Goal: Task Accomplishment & Management: Use online tool/utility

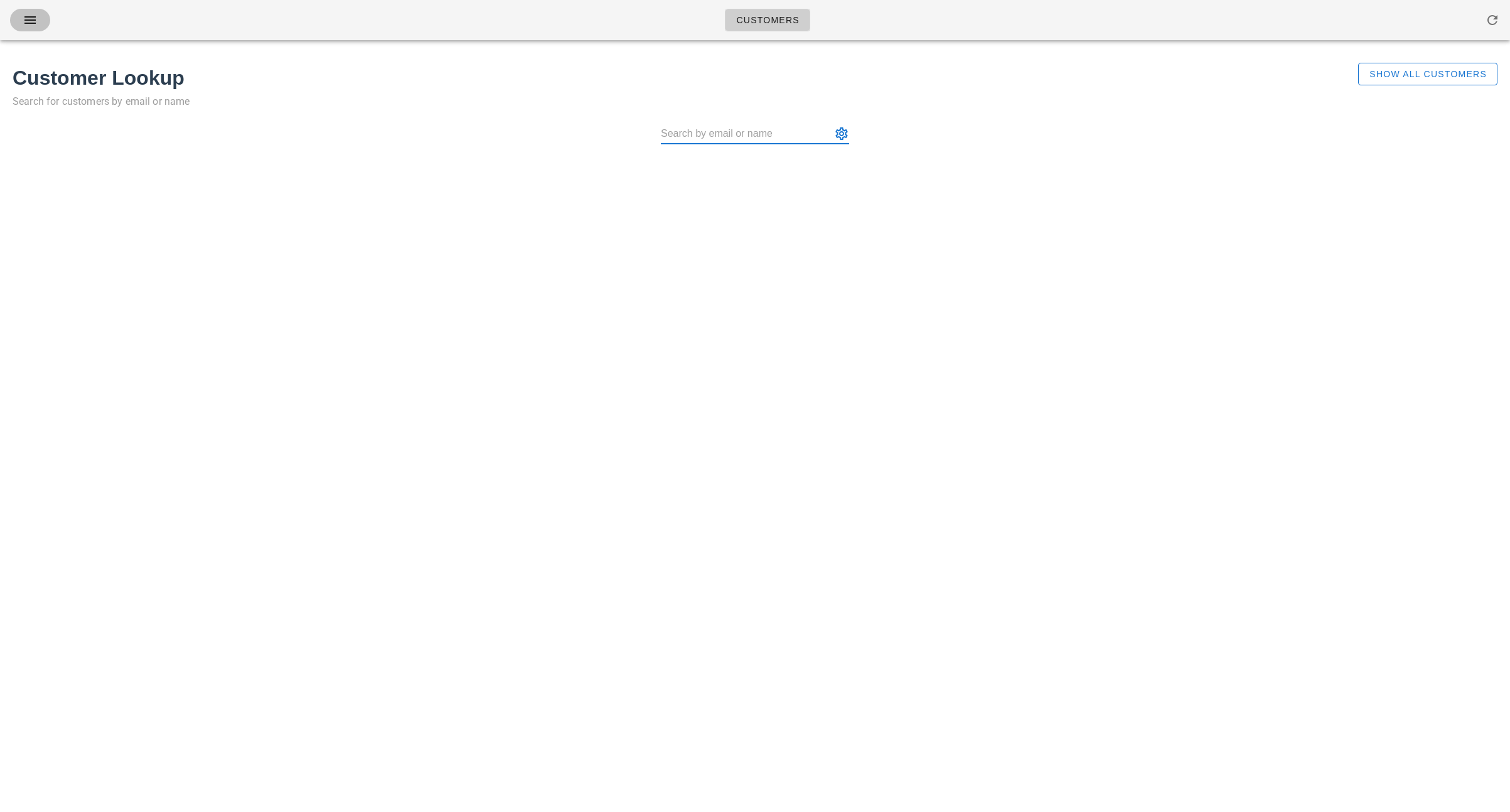
click at [34, 21] on icon "button" at bounding box center [30, 19] width 15 height 15
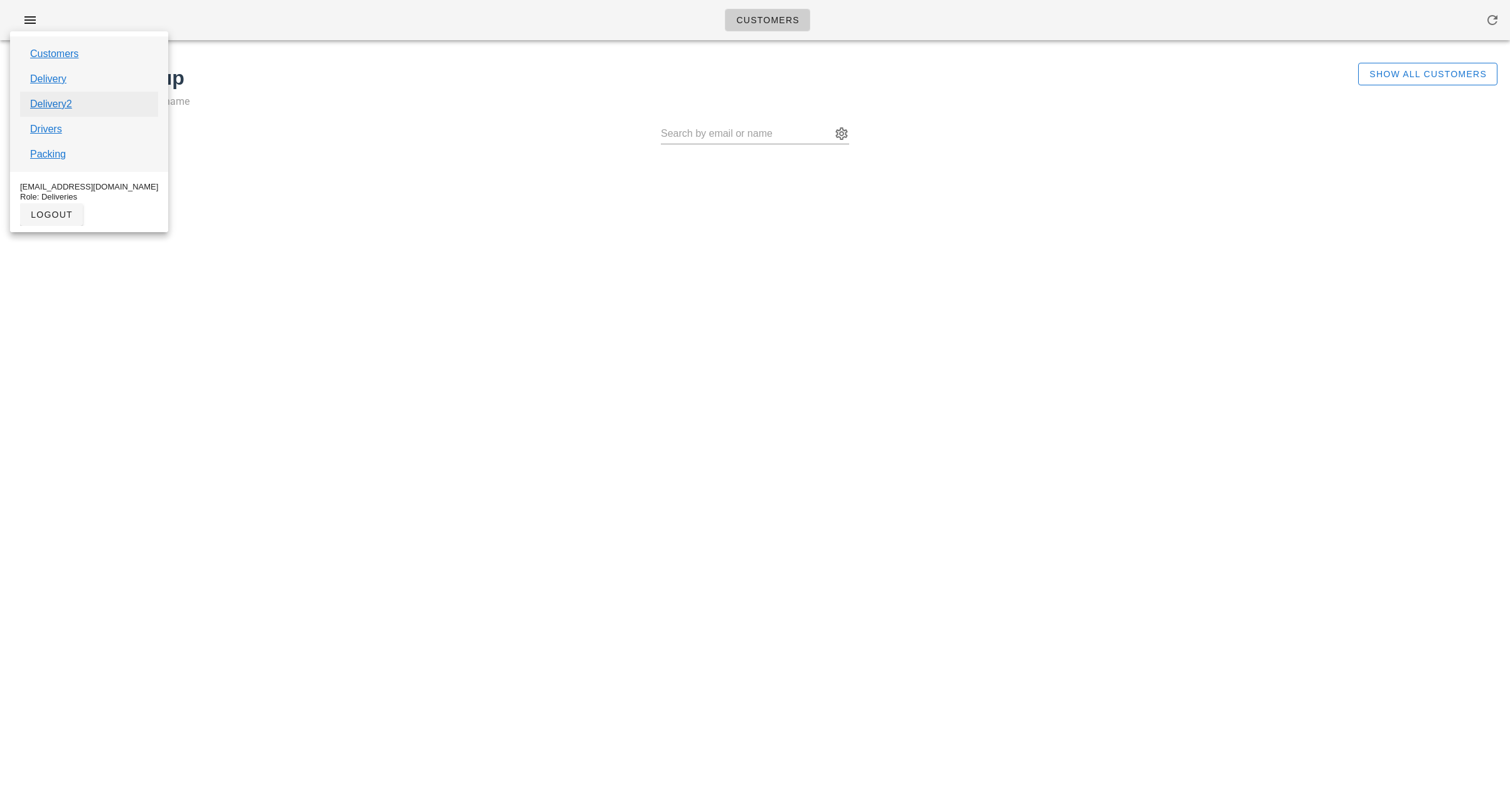
click at [55, 99] on link "Delivery2" at bounding box center [51, 103] width 42 height 15
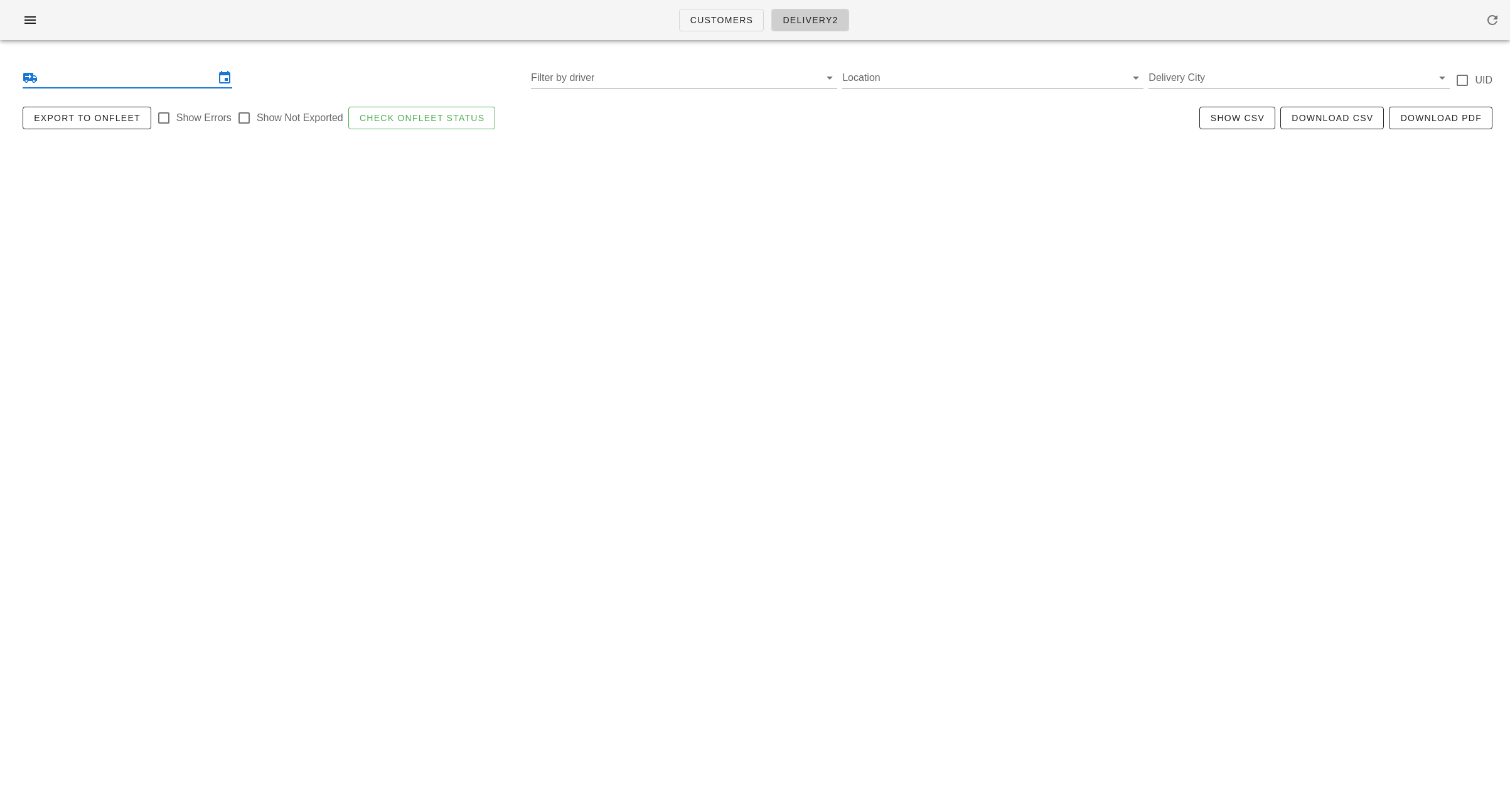
click at [67, 85] on input "text" at bounding box center [127, 78] width 175 height 20
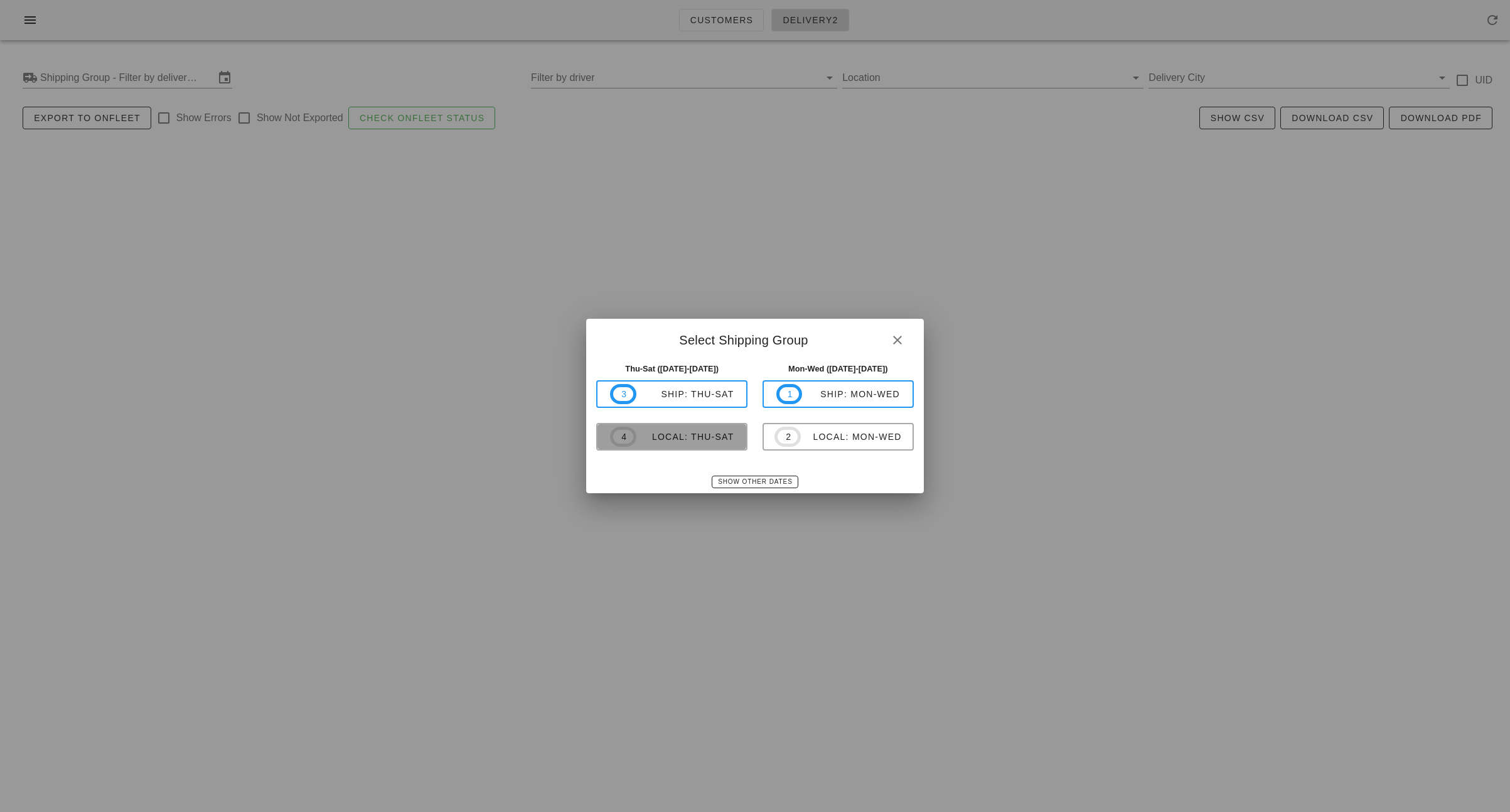
click at [695, 440] on div "local: Thu-Sat" at bounding box center [686, 436] width 98 height 10
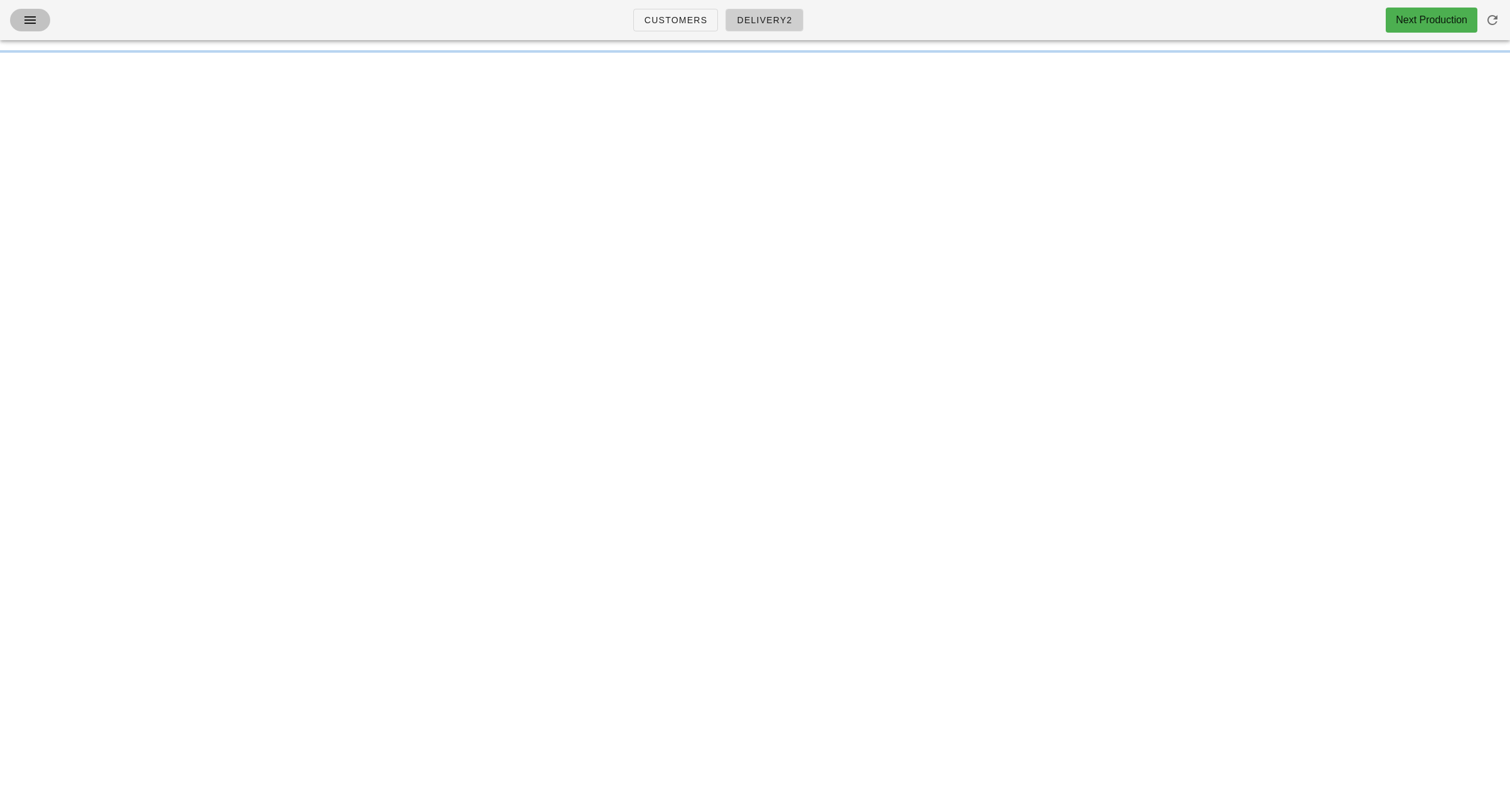
click at [27, 23] on icon "button" at bounding box center [30, 19] width 15 height 15
click at [27, 26] on icon "button" at bounding box center [30, 19] width 15 height 15
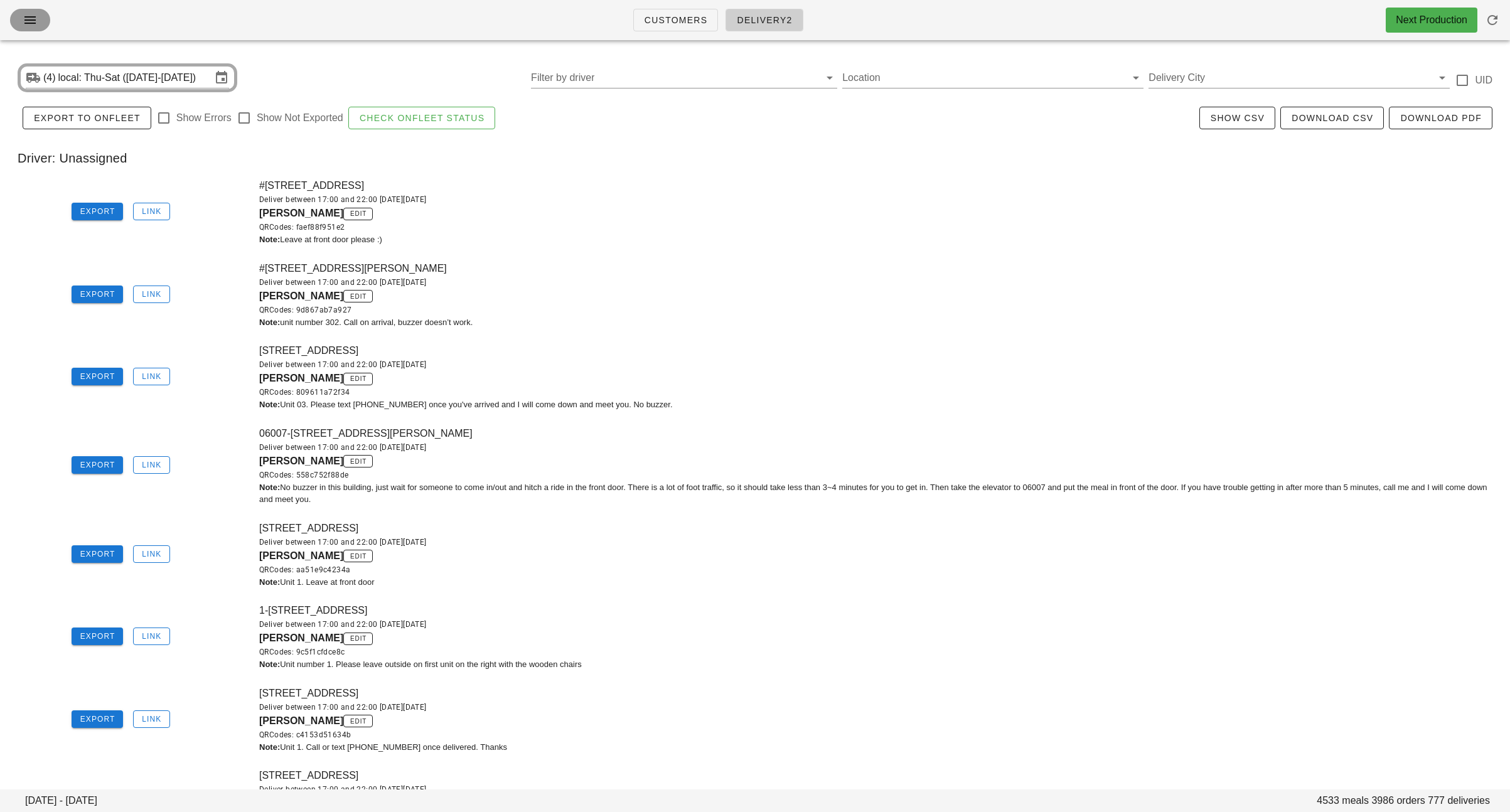
click at [25, 23] on icon "button" at bounding box center [30, 19] width 15 height 15
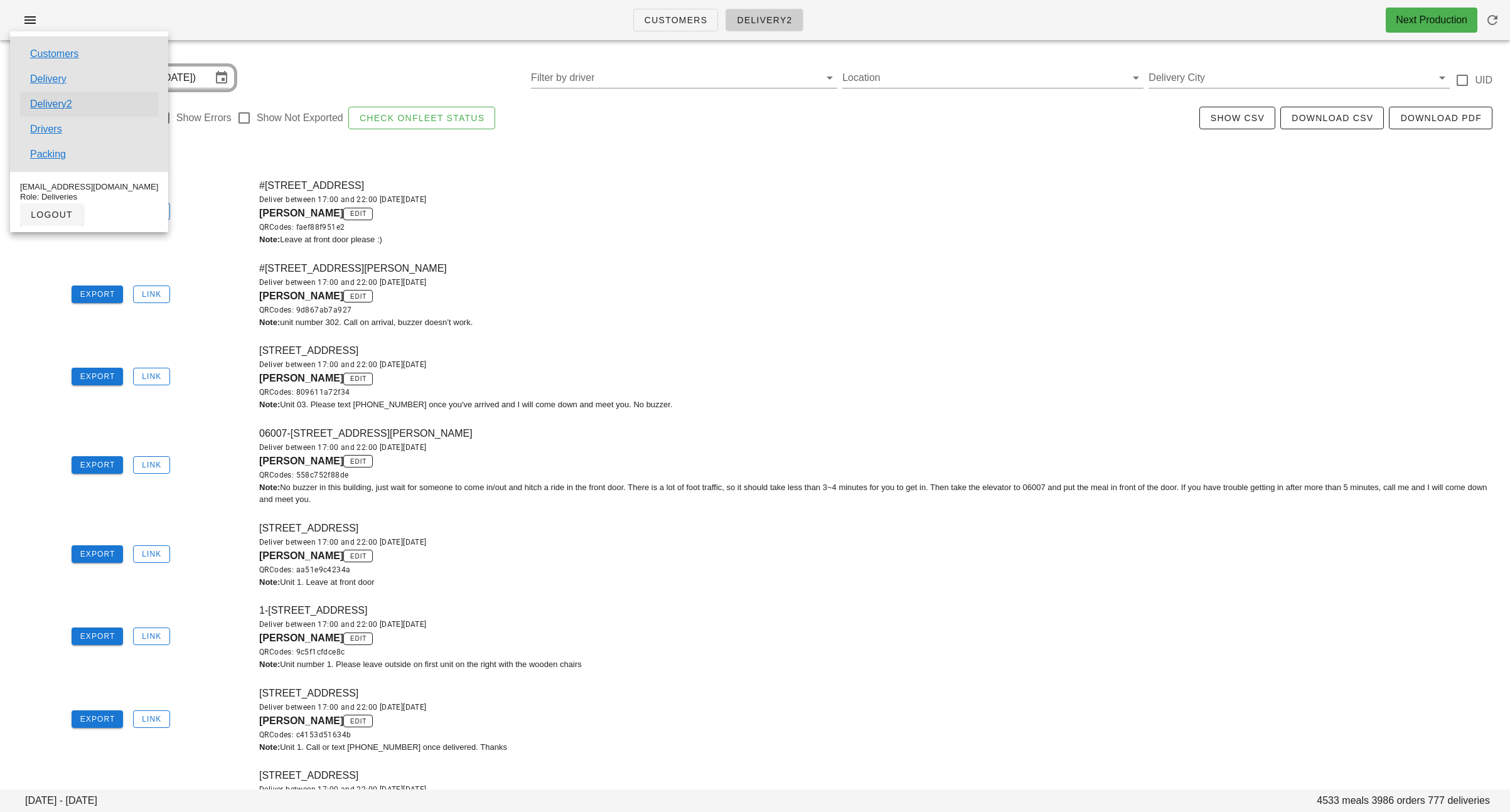
click at [50, 108] on link "Delivery2" at bounding box center [51, 103] width 42 height 15
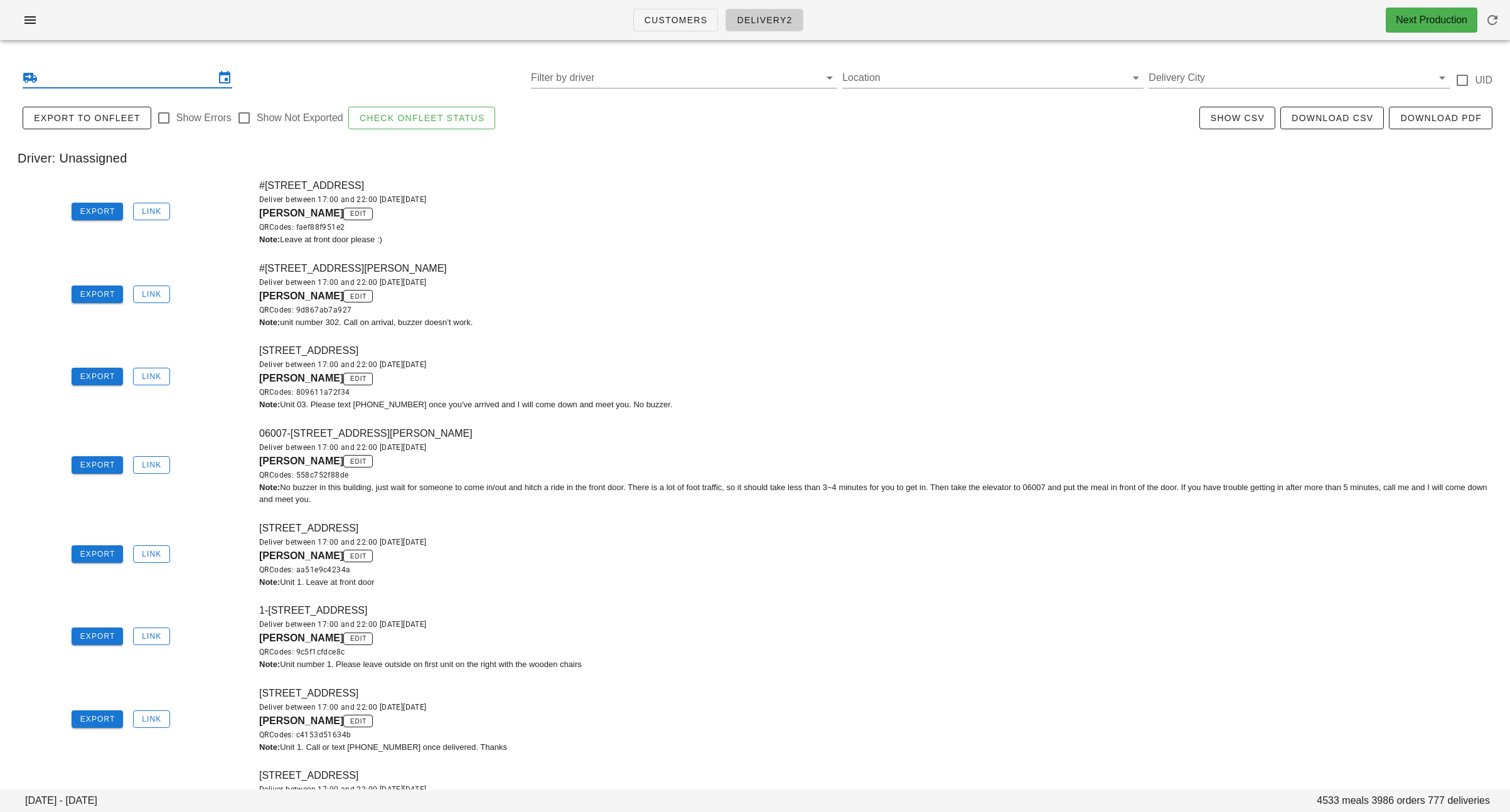
click at [96, 82] on input "text" at bounding box center [127, 78] width 175 height 20
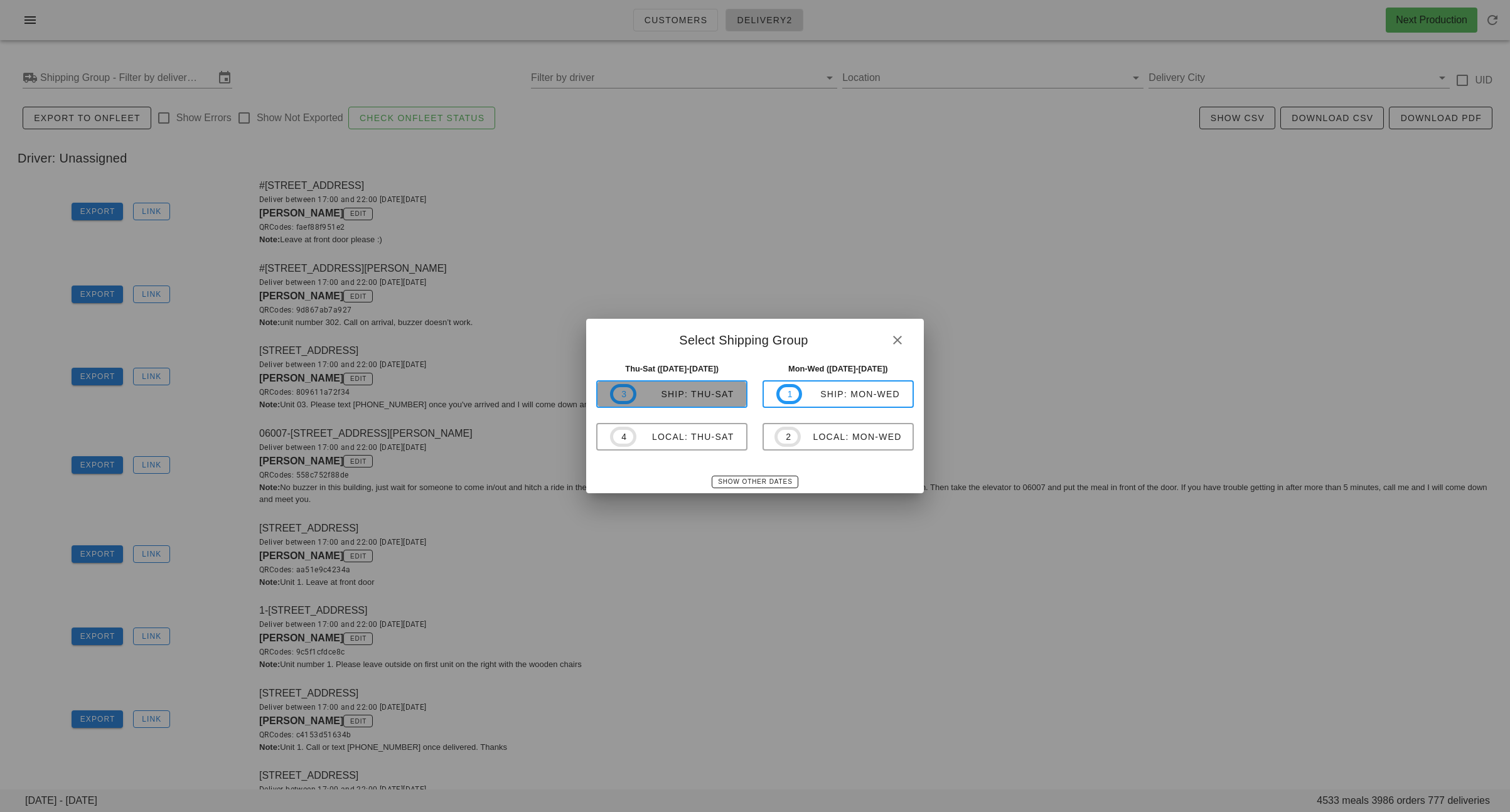
click at [667, 397] on div "ship: Thu-Sat" at bounding box center [686, 394] width 98 height 10
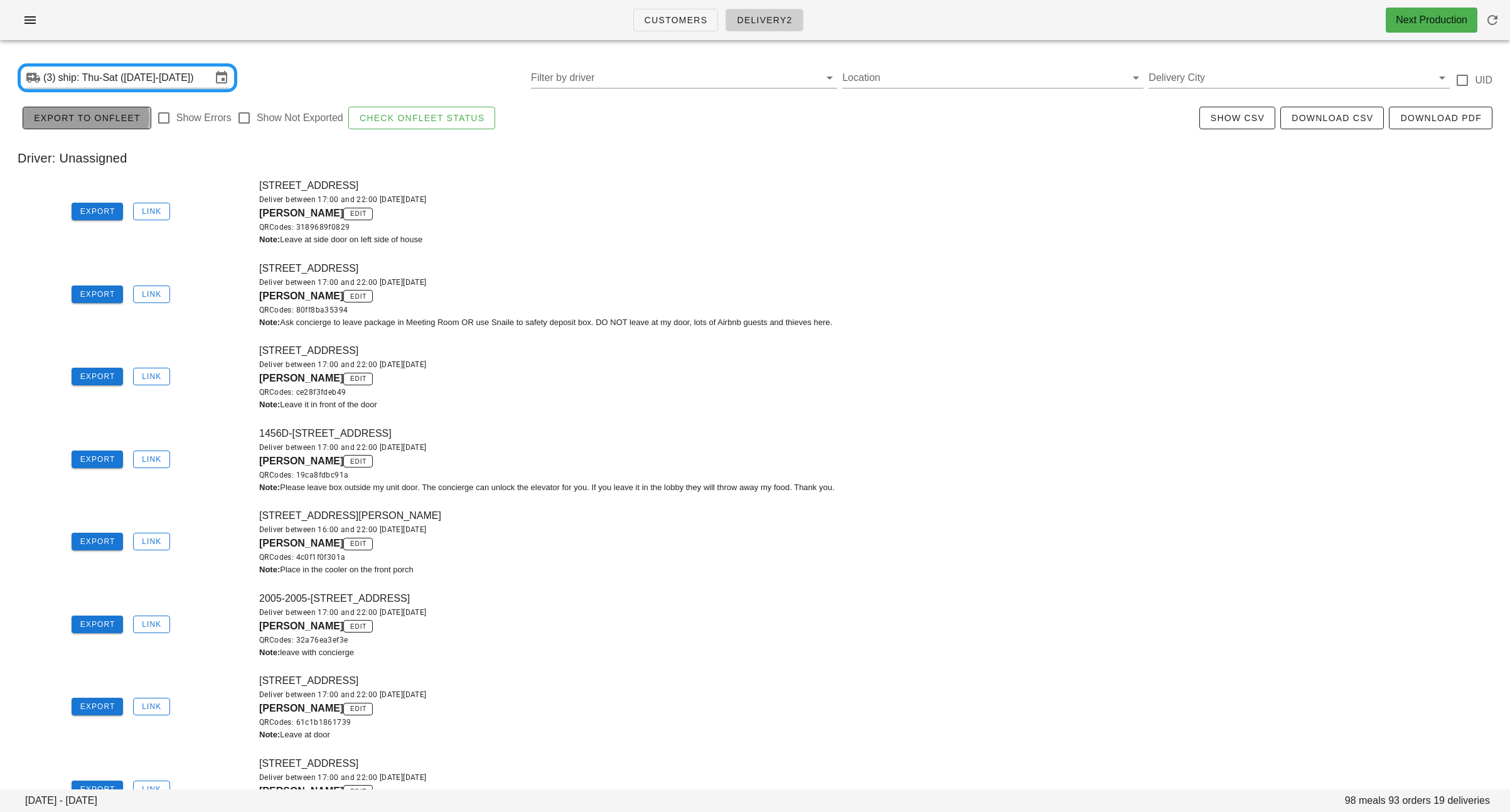
click at [87, 124] on button "Export to Onfleet" at bounding box center [87, 117] width 129 height 23
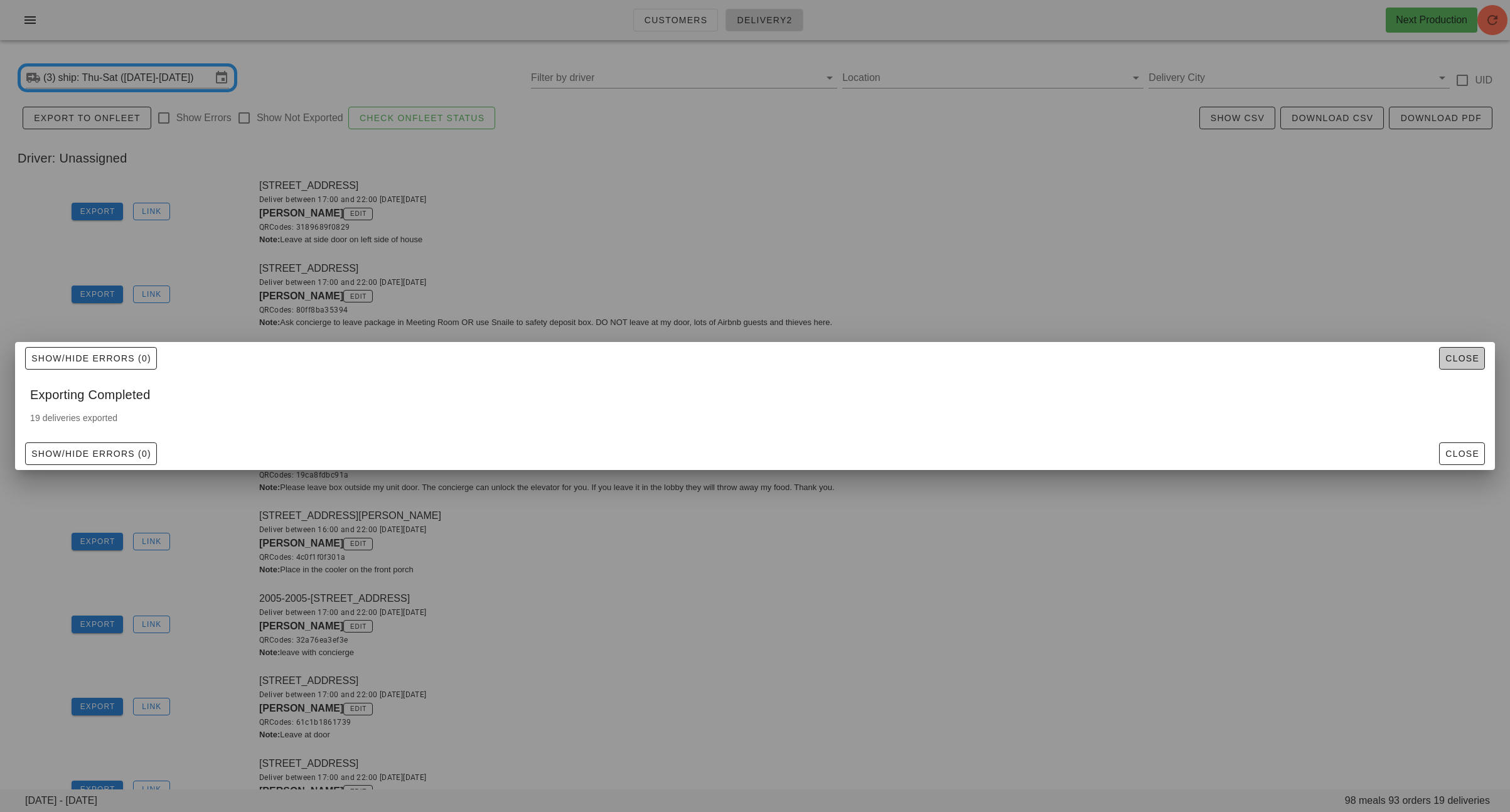
click at [1466, 355] on span "Close" at bounding box center [1461, 358] width 34 height 10
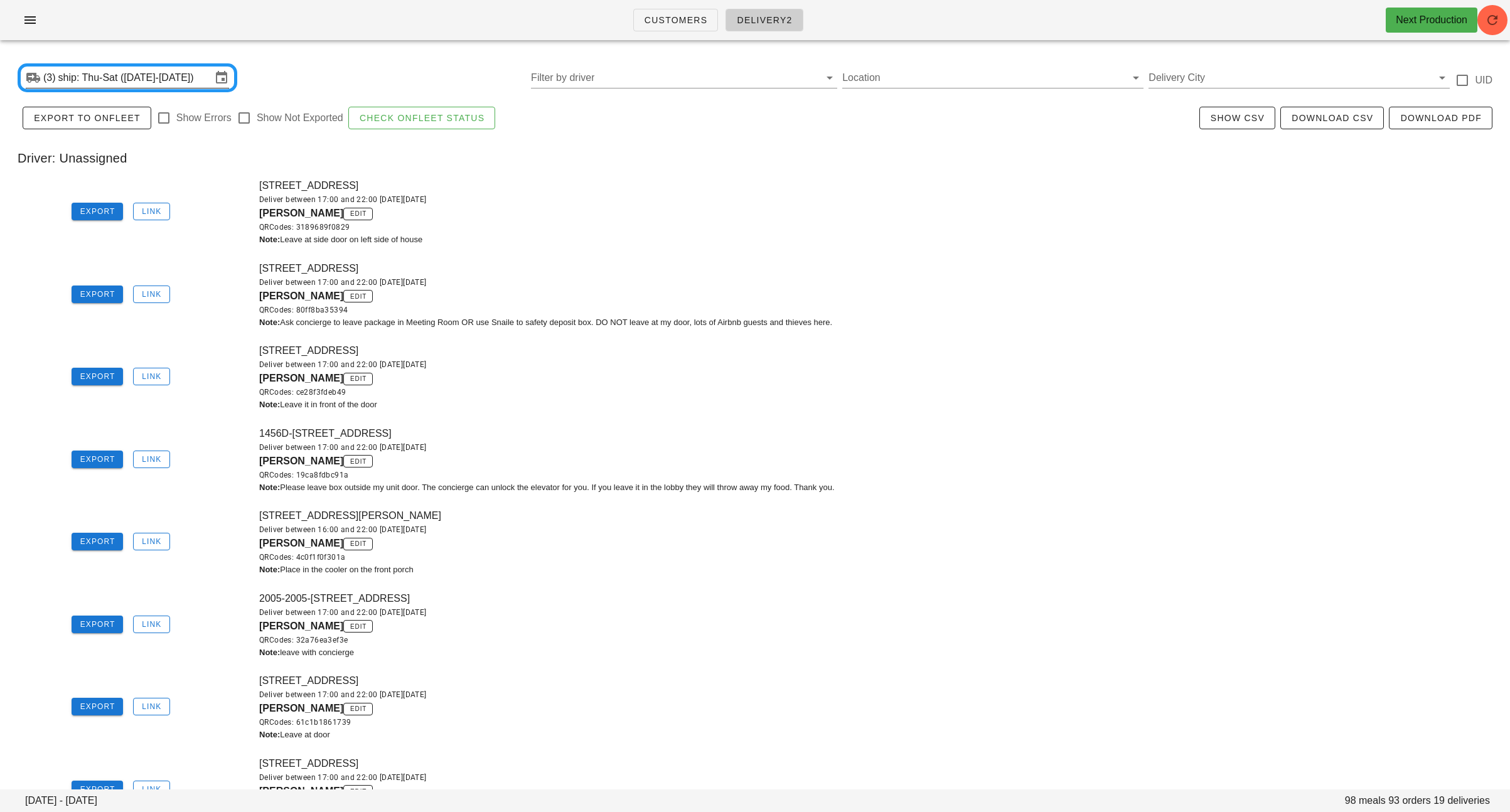
click at [100, 75] on input "ship: Thu-Sat ([DATE]-[DATE])" at bounding box center [134, 78] width 153 height 20
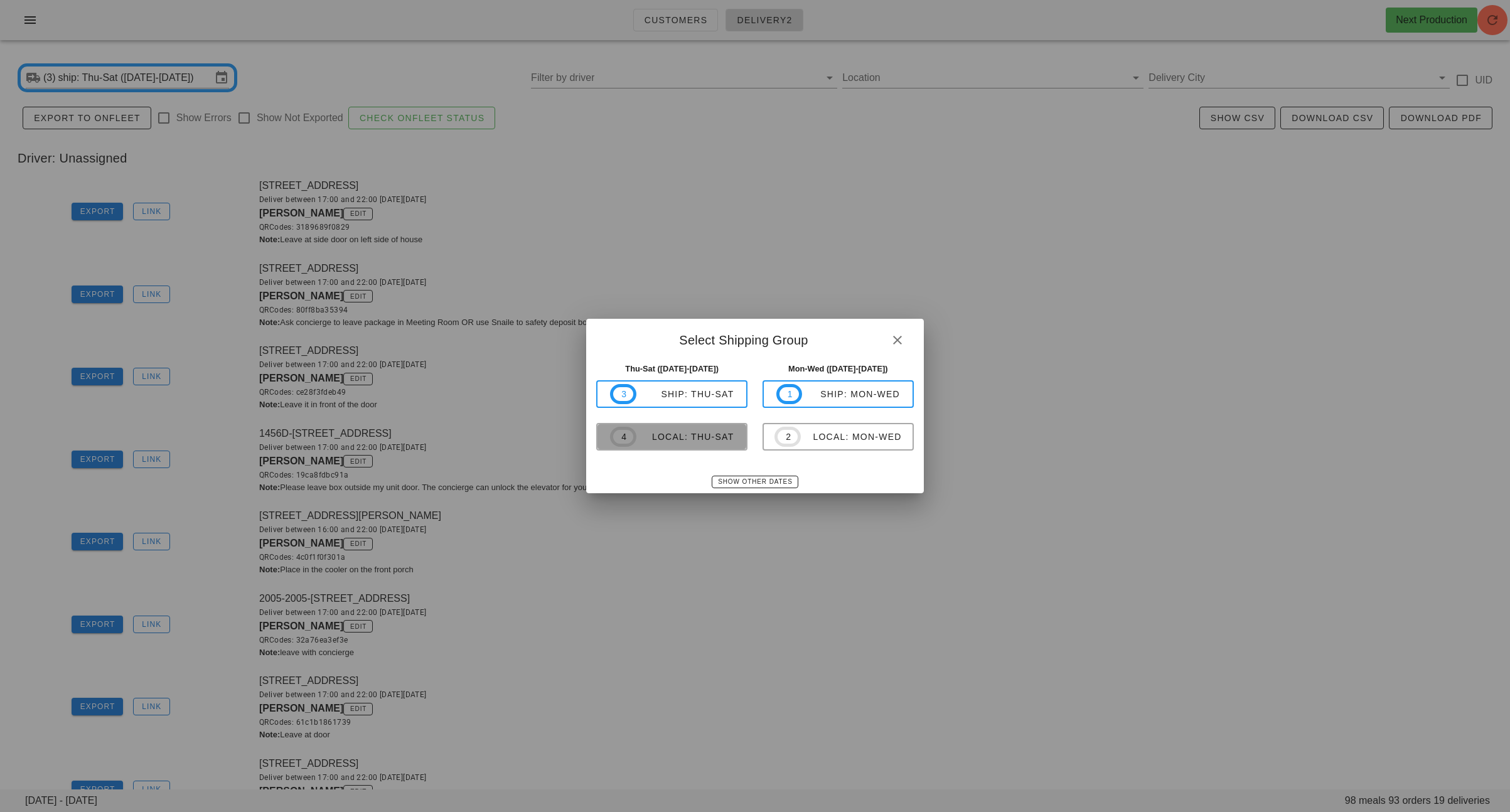
click at [672, 436] on div "local: Thu-Sat" at bounding box center [686, 436] width 98 height 10
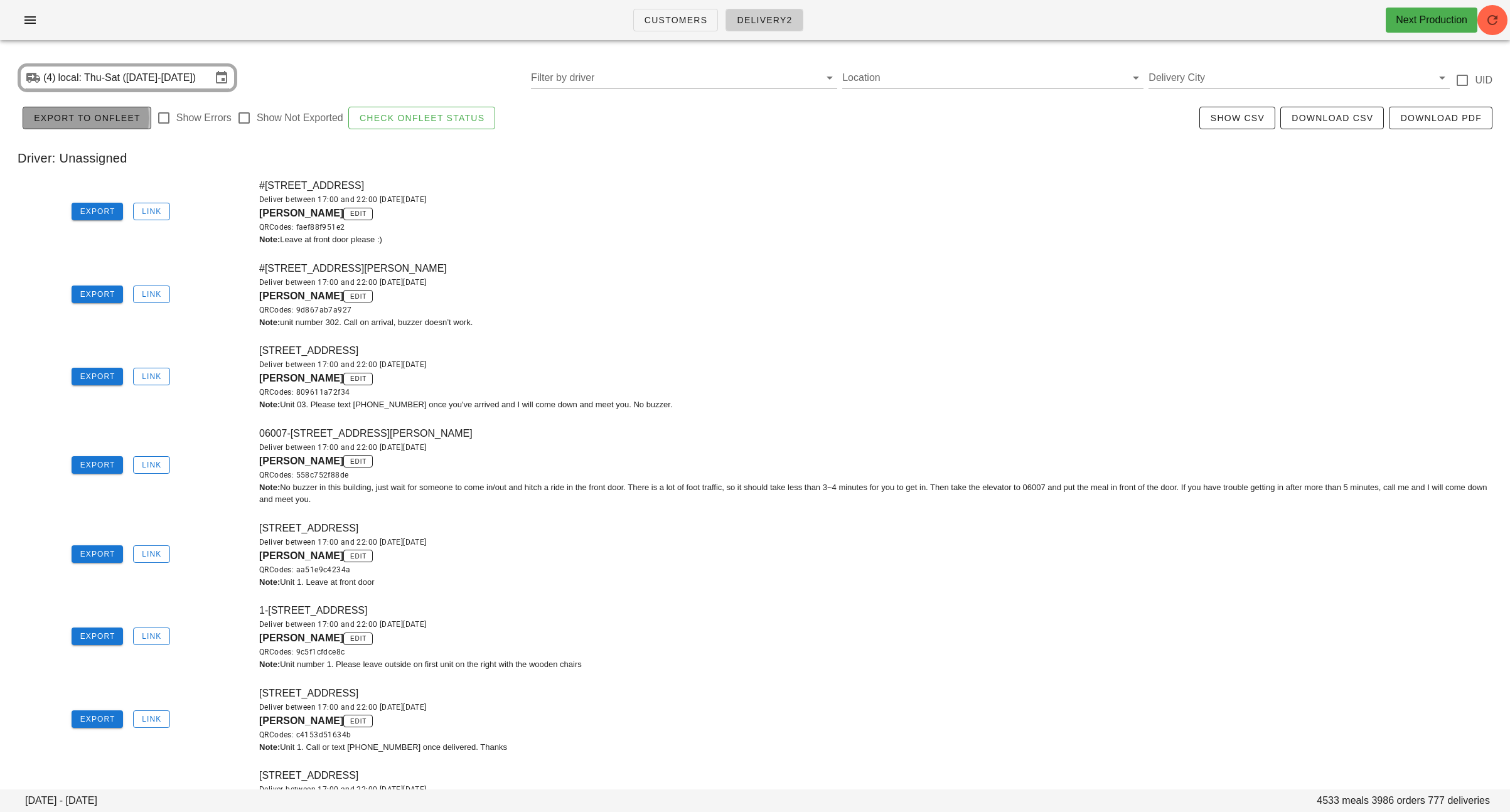
click at [68, 124] on button "Export to Onfleet" at bounding box center [87, 117] width 129 height 23
